Goal: Information Seeking & Learning: Learn about a topic

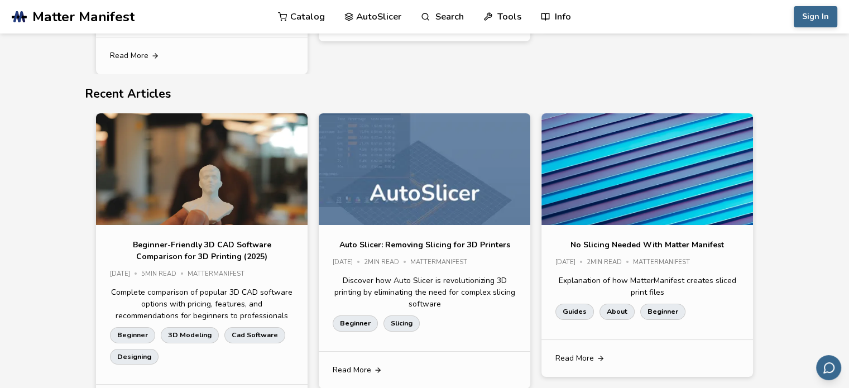
scroll to position [4205, 0]
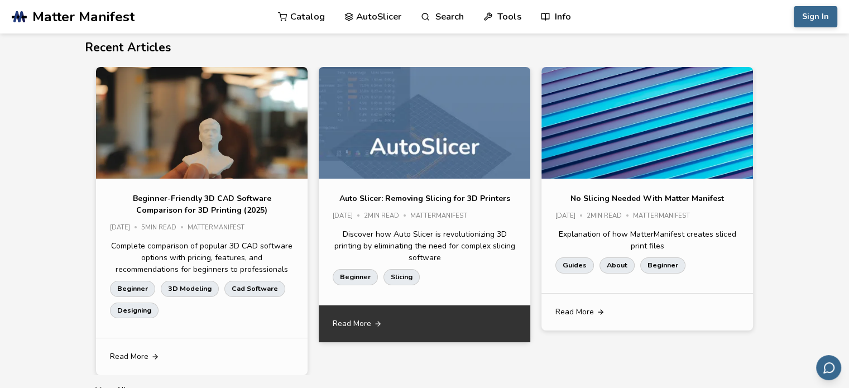
drag, startPoint x: 445, startPoint y: 113, endPoint x: 372, endPoint y: 318, distance: 216.9
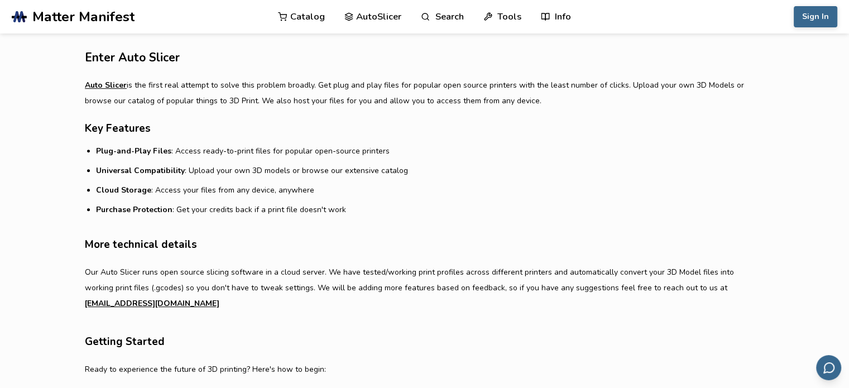
scroll to position [558, 0]
